Goal: Task Accomplishment & Management: Use online tool/utility

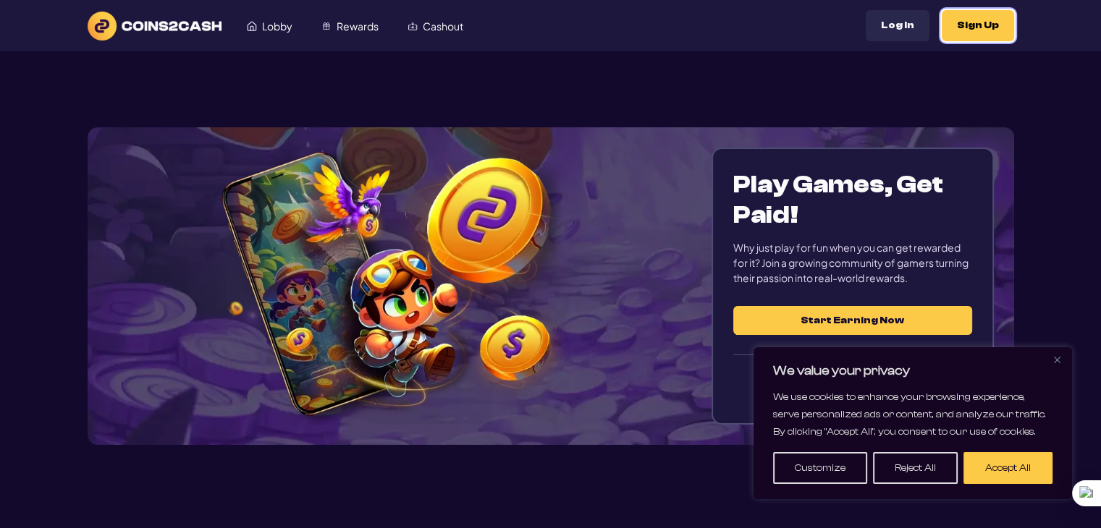
click at [982, 22] on button "Sign Up" at bounding box center [978, 25] width 72 height 31
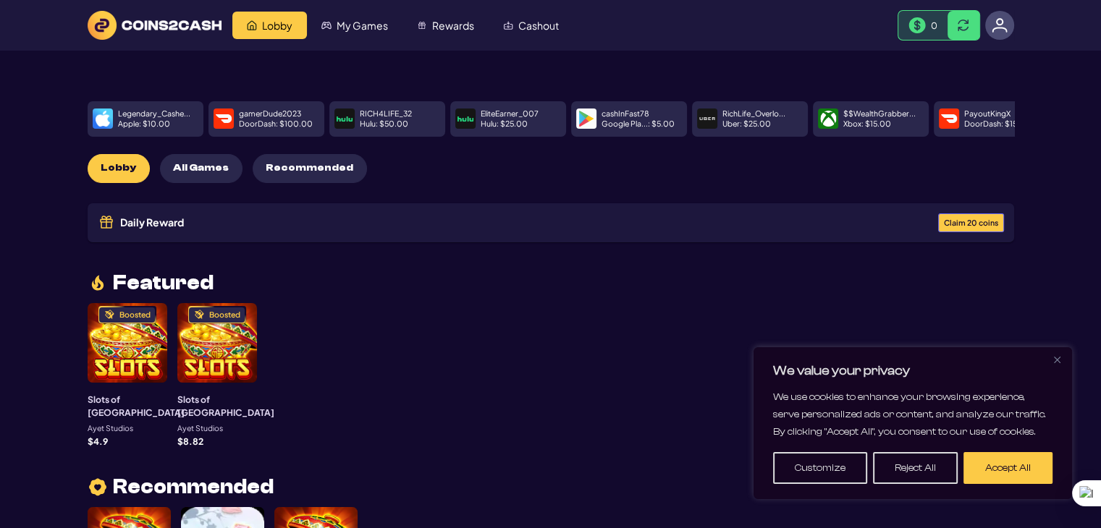
click at [199, 170] on span "All Games" at bounding box center [201, 168] width 56 height 12
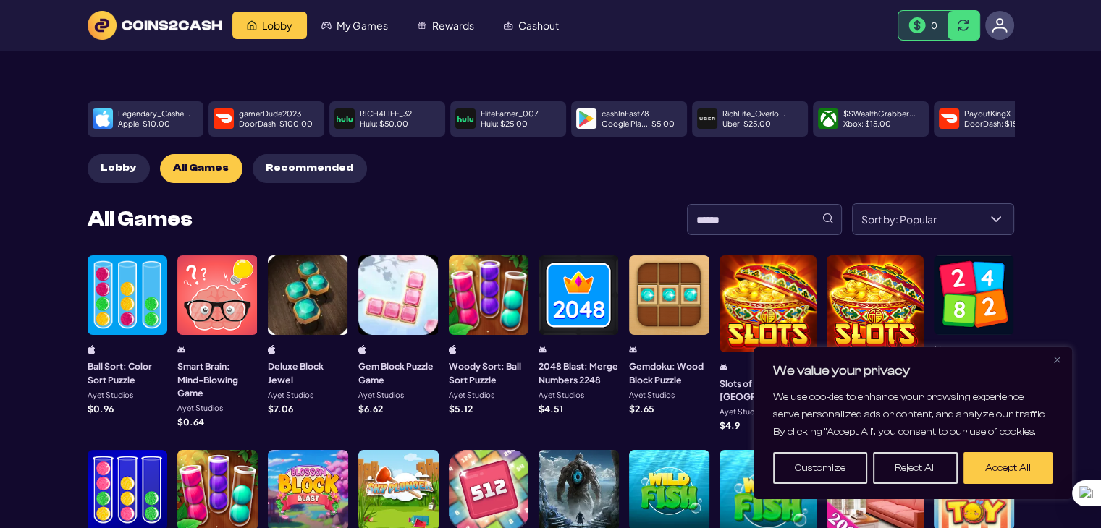
click at [122, 318] on div at bounding box center [128, 296] width 80 height 80
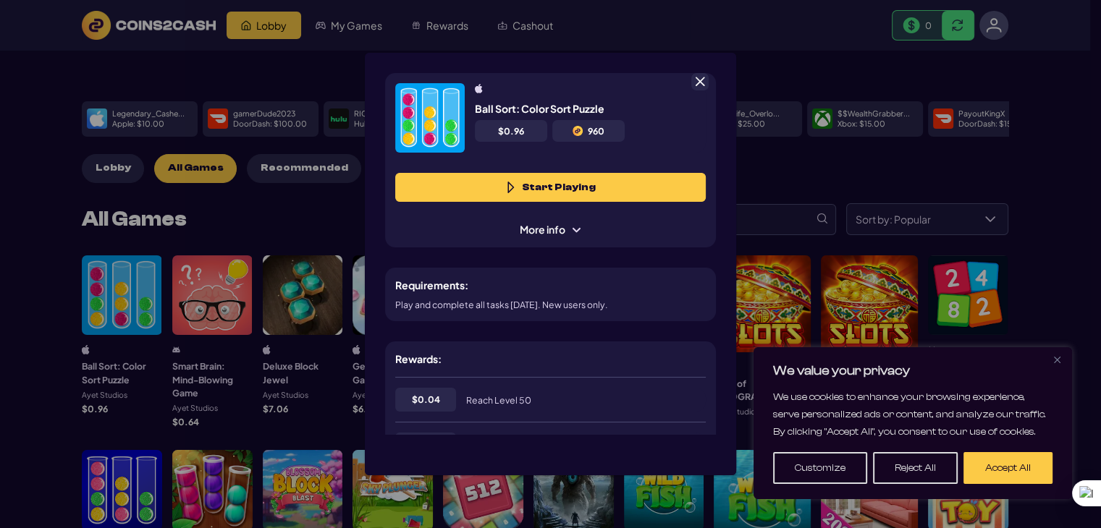
scroll to position [72, 0]
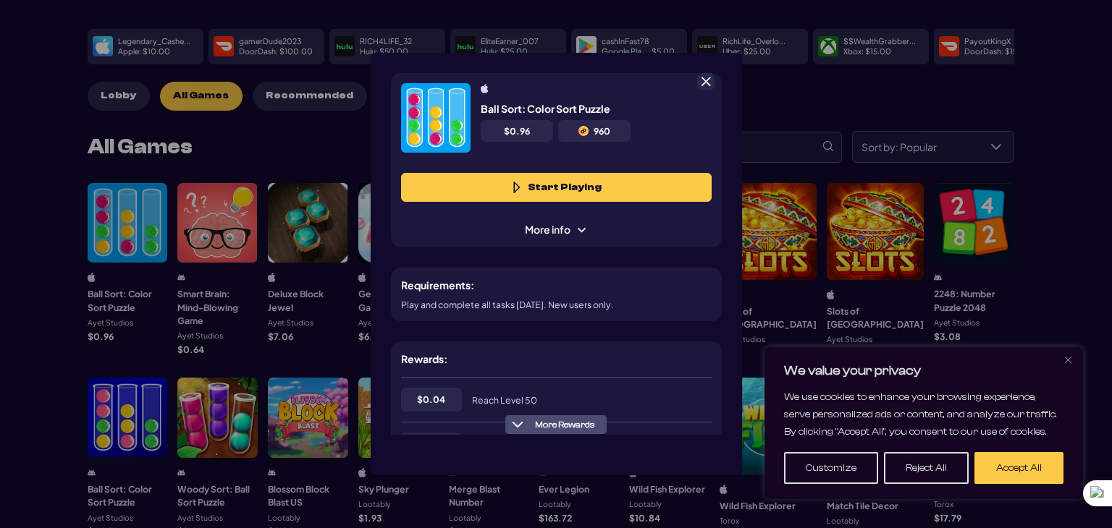
click at [516, 188] on span at bounding box center [517, 188] width 12 height 12
click at [704, 81] on span at bounding box center [705, 81] width 13 height 13
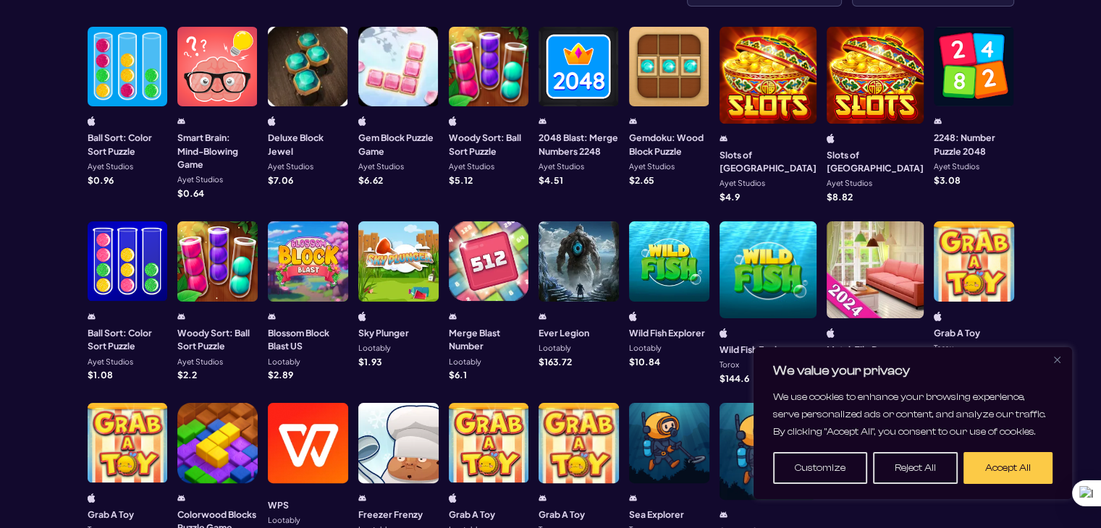
scroll to position [290, 0]
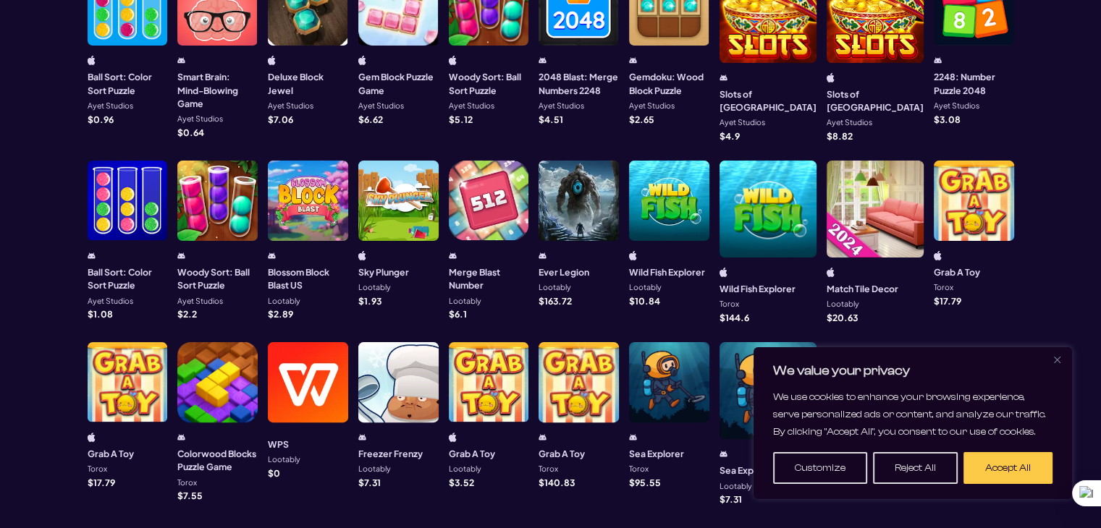
click at [599, 275] on div "Ever Legion Lootably $ 163.72" at bounding box center [579, 278] width 80 height 54
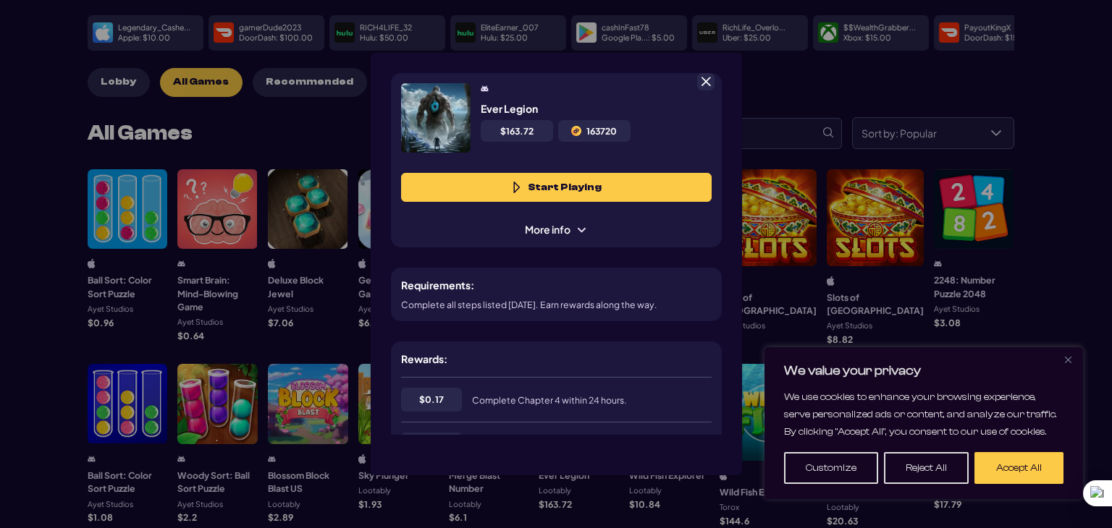
scroll to position [72, 0]
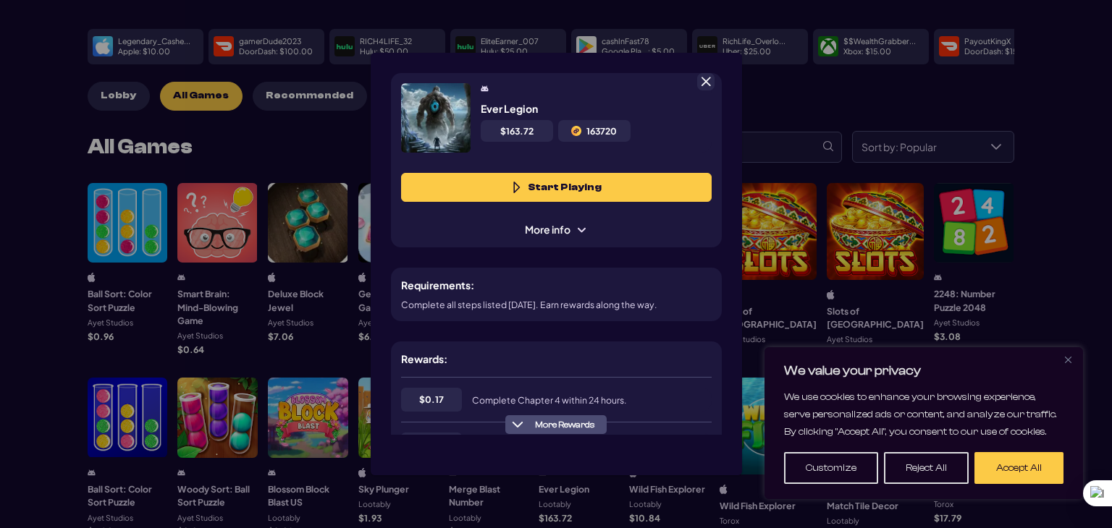
click at [518, 187] on span at bounding box center [517, 188] width 12 height 12
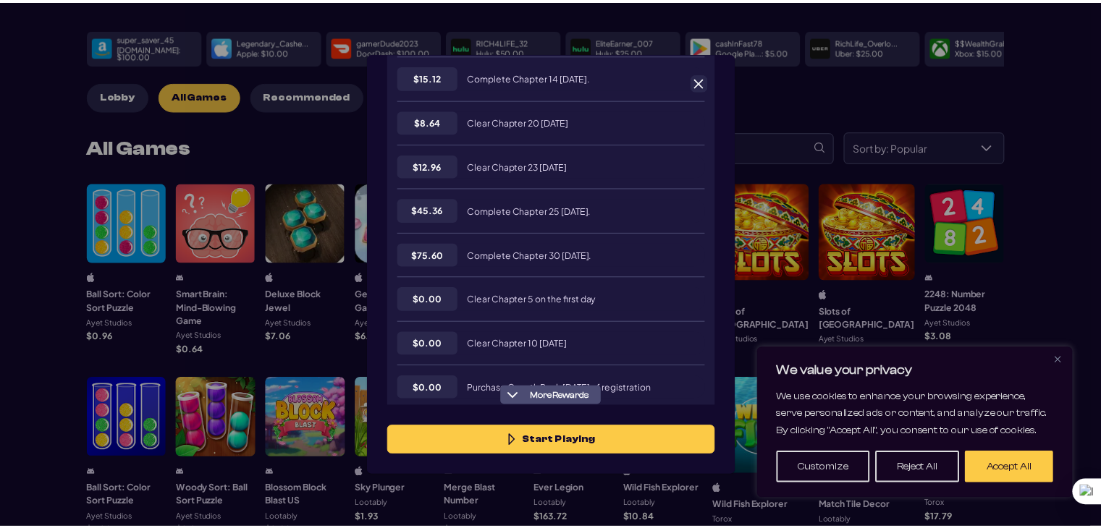
scroll to position [579, 0]
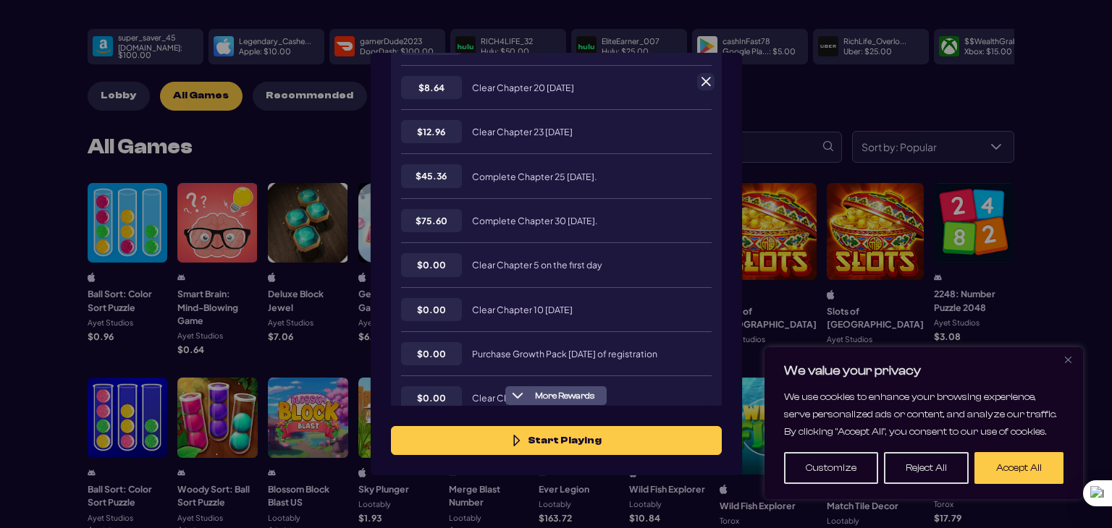
click at [703, 82] on span at bounding box center [705, 81] width 13 height 13
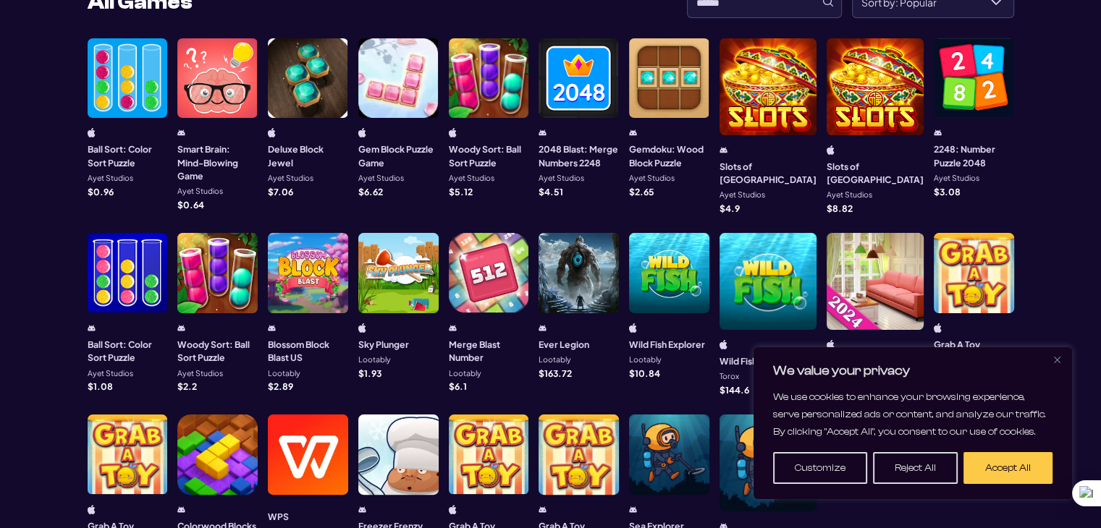
scroll to position [0, 0]
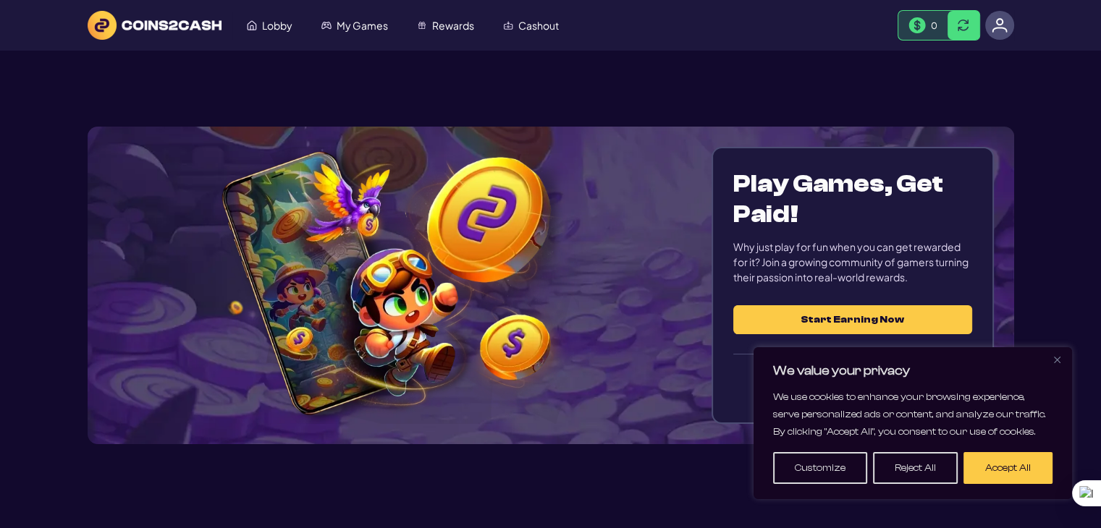
click at [1008, 31] on div at bounding box center [999, 25] width 29 height 29
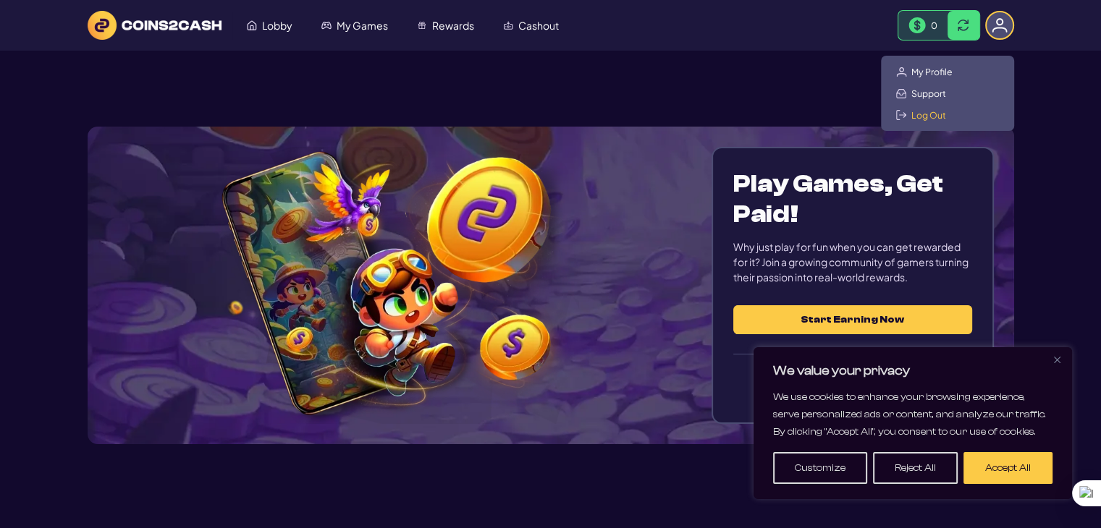
click at [922, 114] on span "Log Out" at bounding box center [928, 115] width 35 height 12
